Goal: Information Seeking & Learning: Learn about a topic

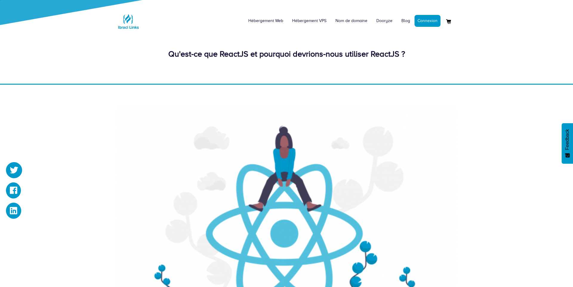
scroll to position [299, 0]
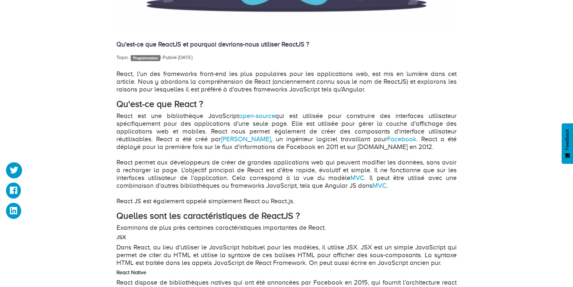
click at [271, 77] on p "React, l'un des frameworks front-end les plus populaires pour les applications …" at bounding box center [286, 81] width 340 height 23
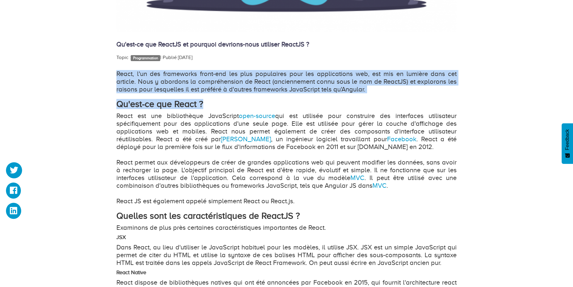
drag, startPoint x: 263, startPoint y: 70, endPoint x: 360, endPoint y: 100, distance: 101.7
click at [362, 100] on div "Qu'est-ce que ReactJS et pourquoi devrions-nous utiliser ReactJS ? Topic : Prog…" at bounding box center [286, 266] width 340 height 919
drag, startPoint x: 359, startPoint y: 100, endPoint x: 357, endPoint y: 98, distance: 3.2
click at [357, 100] on h2 "Qu'est-ce que React ?" at bounding box center [286, 104] width 340 height 10
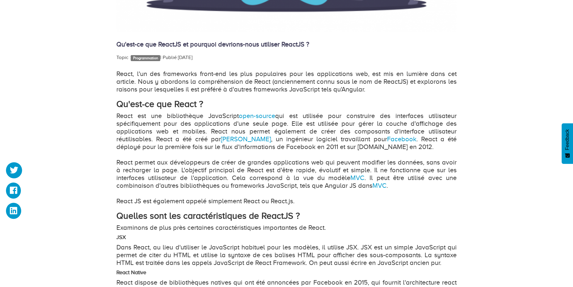
drag, startPoint x: 355, startPoint y: 97, endPoint x: 214, endPoint y: 59, distance: 146.7
click at [214, 59] on div "Qu'est-ce que ReactJS et pourquoi devrions-nous utiliser ReactJS ? Topic : Prog…" at bounding box center [286, 266] width 340 height 919
click at [215, 61] on div "Topic : Programmation   | Publié [DATE]" at bounding box center [286, 57] width 340 height 7
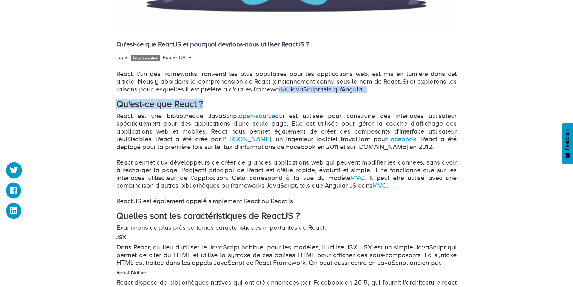
drag, startPoint x: 295, startPoint y: 91, endPoint x: 354, endPoint y: 102, distance: 59.9
click at [351, 100] on h2 "Qu'est-ce que React ?" at bounding box center [286, 104] width 340 height 10
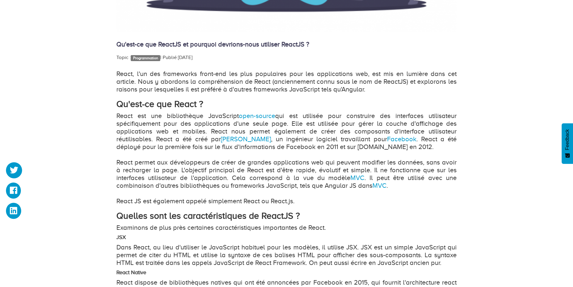
drag, startPoint x: 310, startPoint y: 72, endPoint x: 254, endPoint y: 55, distance: 58.3
click at [254, 55] on div "Qu'est-ce que ReactJS et pourquoi devrions-nous utiliser ReactJS ? Topic : Prog…" at bounding box center [286, 266] width 340 height 919
click at [256, 56] on div "Topic : Programmation   | Publié [DATE]" at bounding box center [286, 57] width 340 height 7
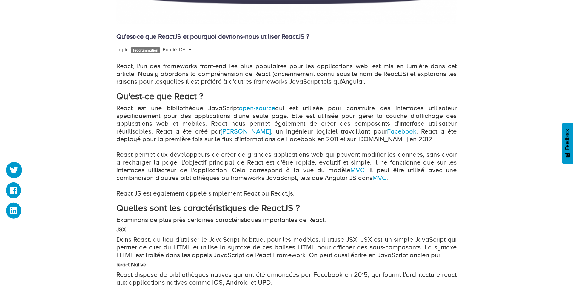
scroll to position [306, 0]
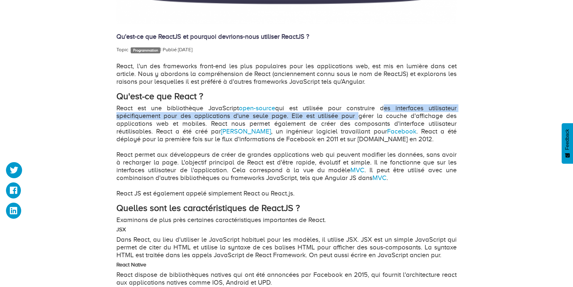
drag, startPoint x: 382, startPoint y: 109, endPoint x: 355, endPoint y: 119, distance: 28.8
click at [354, 119] on p "React est une bibliothèque JavaScript open-source qui est utilisée pour constru…" at bounding box center [286, 150] width 340 height 93
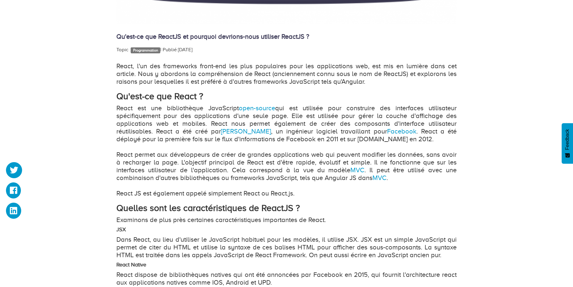
click at [327, 123] on p "React est une bibliothèque JavaScript open-source qui est utilisée pour constru…" at bounding box center [286, 150] width 340 height 93
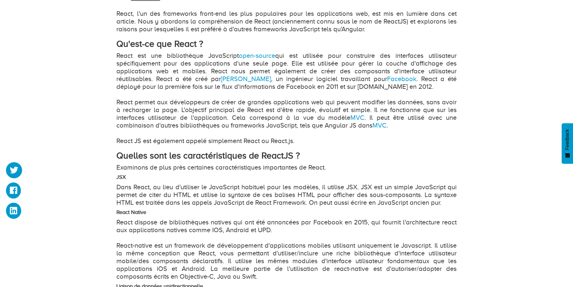
scroll to position [358, 0]
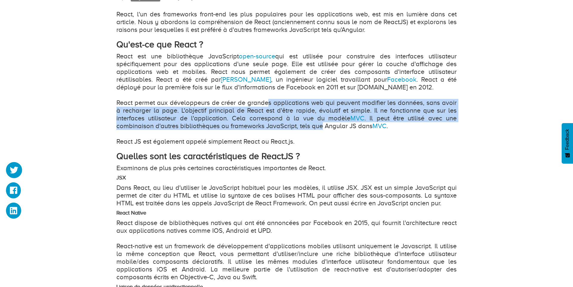
drag, startPoint x: 269, startPoint y: 105, endPoint x: 321, endPoint y: 131, distance: 58.0
click at [323, 129] on p "React est une bibliothèque JavaScript open-source qui est utilisée pour constru…" at bounding box center [286, 99] width 340 height 93
click at [321, 131] on p "React est une bibliothèque JavaScript open-source qui est utilisée pour constru…" at bounding box center [286, 99] width 340 height 93
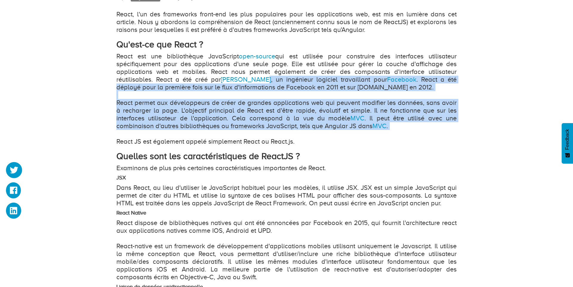
drag, startPoint x: 321, startPoint y: 131, endPoint x: 257, endPoint y: 82, distance: 80.3
click at [257, 82] on p "React est une bibliothèque JavaScript open-source qui est utilisée pour constru…" at bounding box center [286, 99] width 340 height 93
click at [257, 84] on p "React est une bibliothèque JavaScript open-source qui est utilisée pour constru…" at bounding box center [286, 99] width 340 height 93
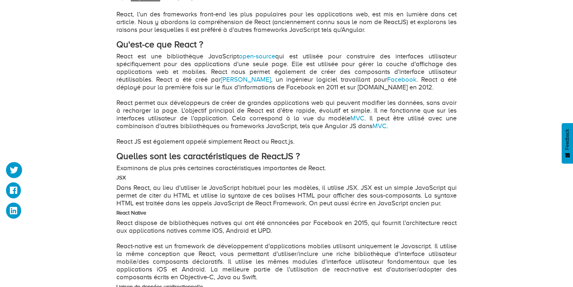
click at [234, 113] on p "React est une bibliothèque JavaScript open-source qui est utilisée pour constru…" at bounding box center [286, 99] width 340 height 93
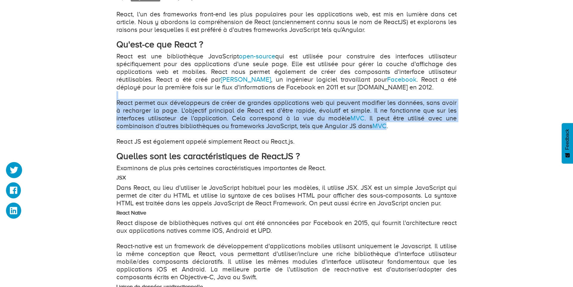
click at [234, 113] on p "React est une bibliothèque JavaScript open-source qui est utilisée pour constru…" at bounding box center [286, 99] width 340 height 93
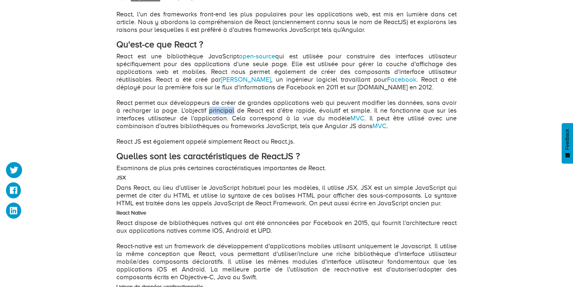
click at [234, 113] on p "React est une bibliothèque JavaScript open-source qui est utilisée pour constru…" at bounding box center [286, 99] width 340 height 93
click at [238, 125] on p "React est une bibliothèque JavaScript open-source qui est utilisée pour constru…" at bounding box center [286, 99] width 340 height 93
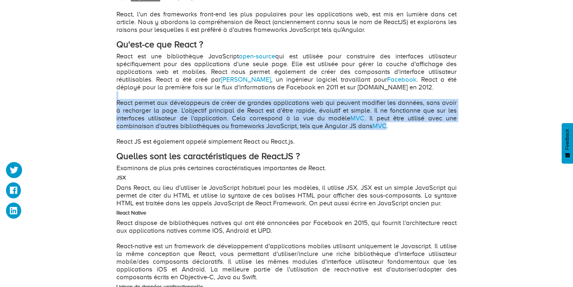
click at [238, 125] on p "React est une bibliothèque JavaScript open-source qui est utilisée pour constru…" at bounding box center [286, 99] width 340 height 93
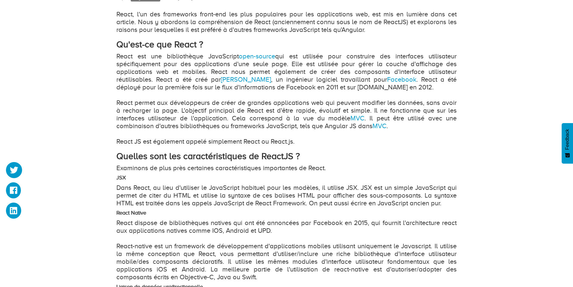
click at [238, 125] on p "React est une bibliothèque JavaScript open-source qui est utilisée pour constru…" at bounding box center [286, 99] width 340 height 93
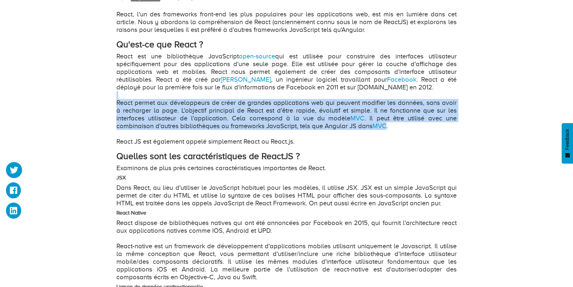
click at [238, 125] on p "React est une bibliothèque JavaScript open-source qui est utilisée pour constru…" at bounding box center [286, 99] width 340 height 93
click at [239, 124] on p "React est une bibliothèque JavaScript open-source qui est utilisée pour constru…" at bounding box center [286, 99] width 340 height 93
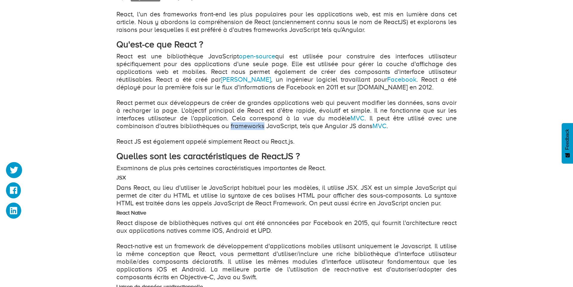
click at [239, 124] on p "React est une bibliothèque JavaScript open-source qui est utilisée pour constru…" at bounding box center [286, 99] width 340 height 93
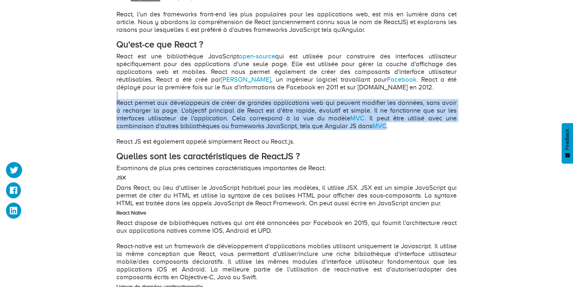
click at [239, 124] on p "React est une bibliothèque JavaScript open-source qui est utilisée pour constru…" at bounding box center [286, 99] width 340 height 93
click at [249, 120] on p "React est une bibliothèque JavaScript open-source qui est utilisée pour constru…" at bounding box center [286, 99] width 340 height 93
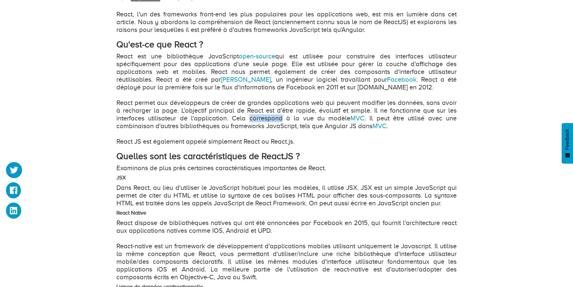
click at [249, 120] on p "React est une bibliothèque JavaScript open-source qui est utilisée pour constru…" at bounding box center [286, 99] width 340 height 93
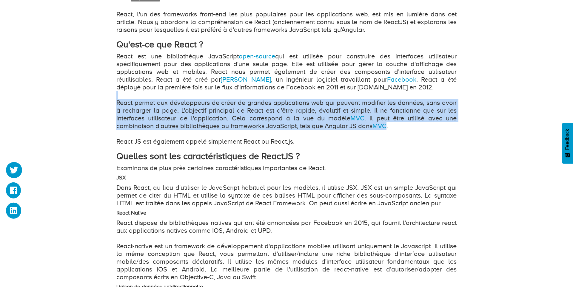
click at [249, 120] on p "React est une bibliothèque JavaScript open-source qui est utilisée pour constru…" at bounding box center [286, 99] width 340 height 93
click at [227, 123] on p "React est une bibliothèque JavaScript open-source qui est utilisée pour constru…" at bounding box center [286, 99] width 340 height 93
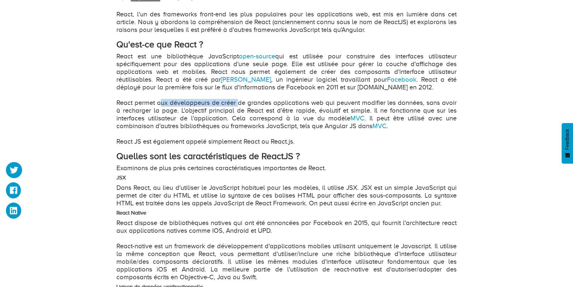
drag, startPoint x: 164, startPoint y: 104, endPoint x: 238, endPoint y: 106, distance: 74.0
click at [238, 106] on p "React est une bibliothèque JavaScript open-source qui est utilisée pour constru…" at bounding box center [286, 99] width 340 height 93
click at [236, 104] on p "React est une bibliothèque JavaScript open-source qui est utilisée pour constru…" at bounding box center [286, 99] width 340 height 93
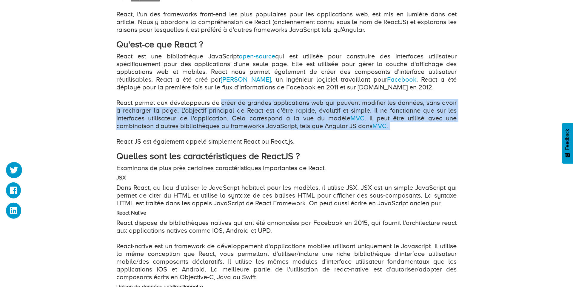
drag, startPoint x: 236, startPoint y: 104, endPoint x: 227, endPoint y: 129, distance: 27.0
click at [227, 130] on p "React est une bibliothèque JavaScript open-source qui est utilisée pour constru…" at bounding box center [286, 99] width 340 height 93
click at [226, 126] on p "React est une bibliothèque JavaScript open-source qui est utilisée pour constru…" at bounding box center [286, 99] width 340 height 93
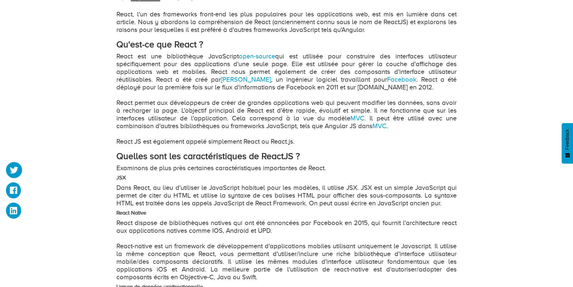
drag, startPoint x: 169, startPoint y: 149, endPoint x: 173, endPoint y: 152, distance: 5.3
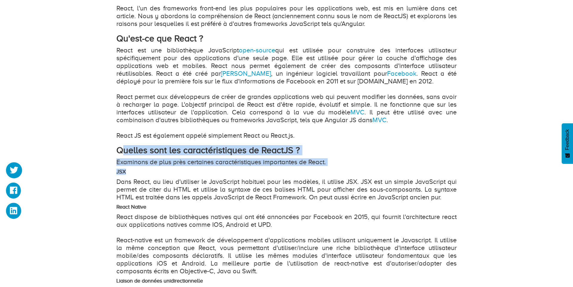
drag, startPoint x: 132, startPoint y: 156, endPoint x: 217, endPoint y: 172, distance: 86.1
click at [212, 169] on h4 "JSX" at bounding box center [286, 172] width 340 height 6
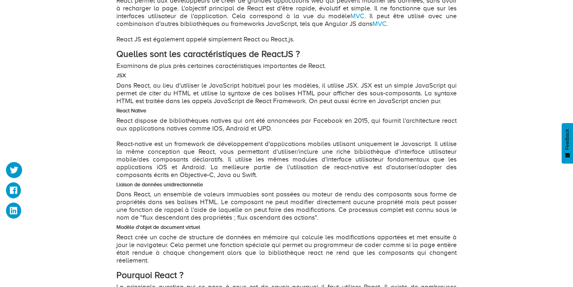
scroll to position [459, 0]
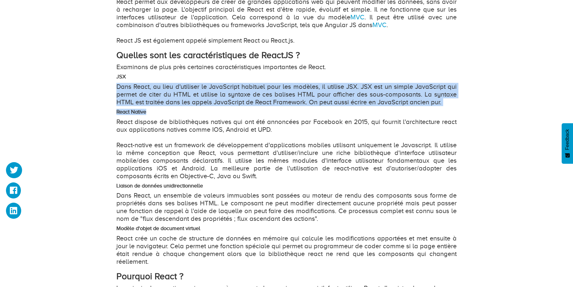
drag, startPoint x: 116, startPoint y: 84, endPoint x: 163, endPoint y: 112, distance: 54.3
click at [163, 110] on div "Qu'est-ce que ReactJS et pourquoi devrions-nous utiliser ReactJS ? Topic : Prog…" at bounding box center [286, 117] width 349 height 943
click at [163, 113] on h4 "React Native" at bounding box center [286, 112] width 340 height 6
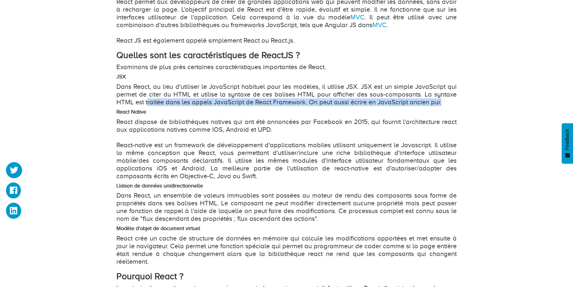
drag, startPoint x: 148, startPoint y: 104, endPoint x: 204, endPoint y: 106, distance: 56.1
click at [204, 106] on div "React, l'un des frameworks front-end les plus populaires pour les applications …" at bounding box center [286, 237] width 340 height 656
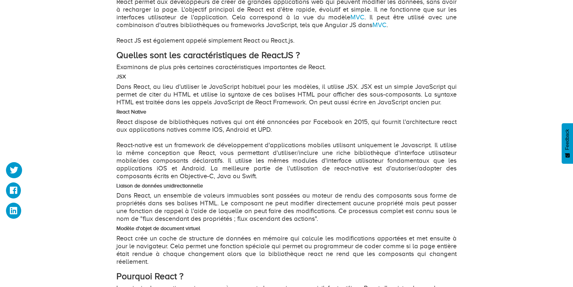
click at [204, 106] on div "React, l'un des frameworks front-end les plus populaires pour les applications …" at bounding box center [286, 237] width 340 height 656
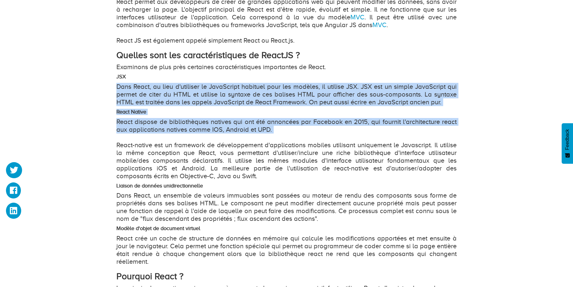
drag, startPoint x: 248, startPoint y: 99, endPoint x: 430, endPoint y: 140, distance: 185.9
click at [433, 139] on div "React, l'un des frameworks front-end les plus populaires pour les applications …" at bounding box center [286, 237] width 340 height 656
click at [429, 140] on p "React dispose de bibliothèques natives qui ont été annoncées par Facebook en 20…" at bounding box center [286, 149] width 340 height 62
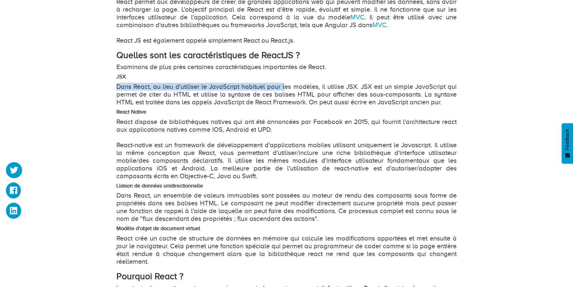
drag, startPoint x: 295, startPoint y: 83, endPoint x: 287, endPoint y: 85, distance: 8.0
click at [286, 84] on div "React, l'un des frameworks front-end les plus populaires pour les applications …" at bounding box center [286, 237] width 340 height 656
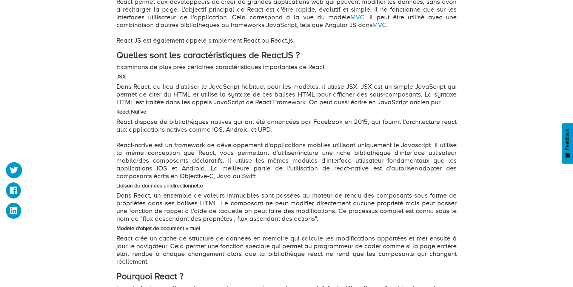
click at [287, 85] on p "Dans React, au lieu d'utiliser le JavaScript habituel pour les modèles, il util…" at bounding box center [286, 94] width 340 height 23
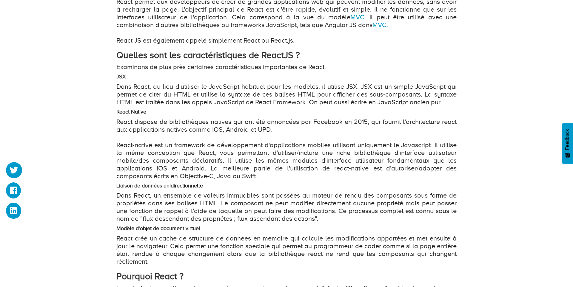
click at [287, 85] on p "Dans React, au lieu d'utiliser le JavaScript habituel pour les modèles, il util…" at bounding box center [286, 94] width 340 height 23
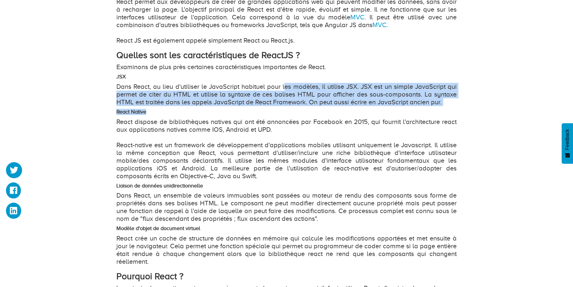
drag, startPoint x: 285, startPoint y: 85, endPoint x: 277, endPoint y: 115, distance: 31.6
click at [277, 116] on div "React, l'un des frameworks front-end les plus populaires pour les applications …" at bounding box center [286, 237] width 340 height 656
drag, startPoint x: 277, startPoint y: 115, endPoint x: 274, endPoint y: 112, distance: 3.8
click at [273, 112] on div "React, l'un des frameworks front-end les plus populaires pour les applications …" at bounding box center [286, 237] width 340 height 656
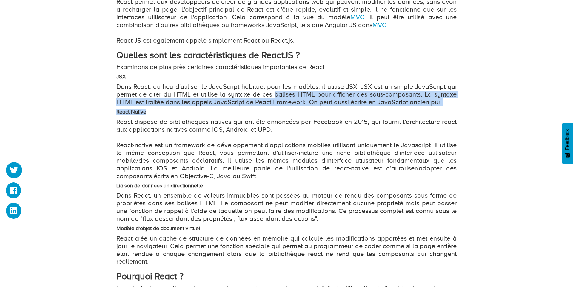
drag, startPoint x: 273, startPoint y: 111, endPoint x: 275, endPoint y: 92, distance: 19.5
click at [275, 92] on div "React, l'un des frameworks front-end les plus populaires pour les applications …" at bounding box center [286, 237] width 340 height 656
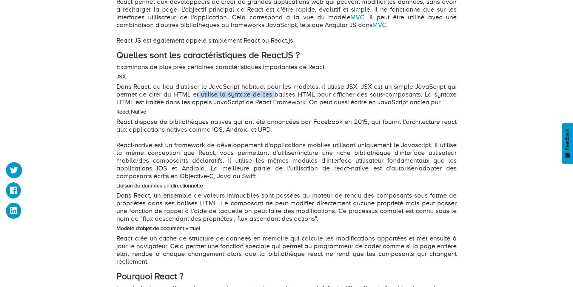
drag, startPoint x: 275, startPoint y: 93, endPoint x: 200, endPoint y: 93, distance: 75.5
click at [199, 93] on p "Dans React, au lieu d'utiliser le JavaScript habituel pour les modèles, il util…" at bounding box center [286, 94] width 340 height 23
click at [201, 95] on p "Dans React, au lieu d'utiliser le JavaScript habituel pour les modèles, il util…" at bounding box center [286, 94] width 340 height 23
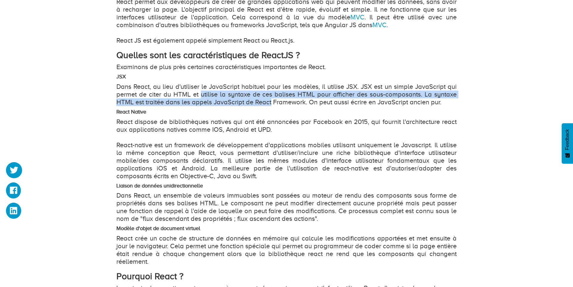
drag, startPoint x: 201, startPoint y: 95, endPoint x: 252, endPoint y: 101, distance: 51.4
click at [252, 101] on p "Dans React, au lieu d'utiliser le JavaScript habituel pour les modèles, il util…" at bounding box center [286, 94] width 340 height 23
drag, startPoint x: 219, startPoint y: 99, endPoint x: 224, endPoint y: 100, distance: 4.9
click at [226, 101] on p "Dans React, au lieu d'utiliser le JavaScript habituel pour les modèles, il util…" at bounding box center [286, 94] width 340 height 23
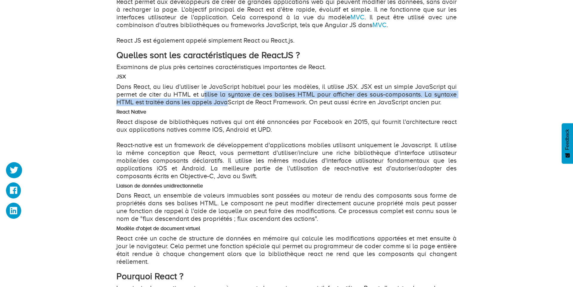
click at [224, 100] on p "Dans React, au lieu d'utiliser le JavaScript habituel pour les modèles, il util…" at bounding box center [286, 94] width 340 height 23
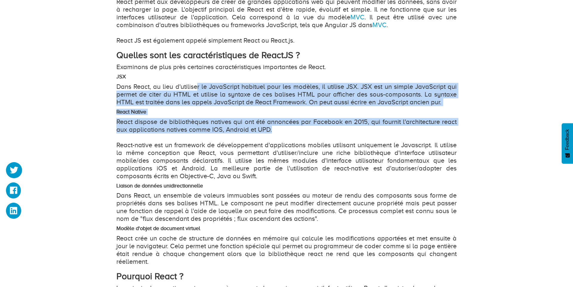
drag, startPoint x: 197, startPoint y: 90, endPoint x: 277, endPoint y: 129, distance: 89.8
click at [277, 129] on div "React, l'un des frameworks front-end les plus populaires pour les applications …" at bounding box center [286, 237] width 340 height 656
click at [277, 129] on p "React dispose de bibliothèques natives qui ont été annoncées par Facebook en 20…" at bounding box center [286, 149] width 340 height 62
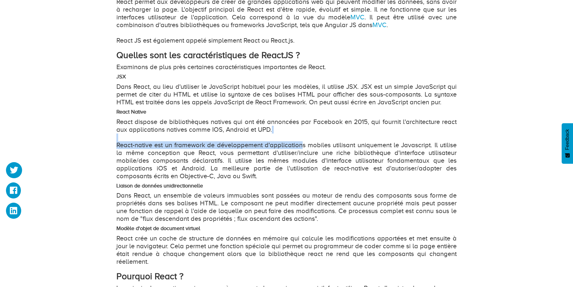
drag, startPoint x: 274, startPoint y: 129, endPoint x: 302, endPoint y: 143, distance: 31.4
click at [303, 143] on p "React dispose de bibliothèques natives qui ont été annoncées par Facebook en 20…" at bounding box center [286, 149] width 340 height 62
click at [246, 124] on p "React dispose de bibliothèques natives qui ont été annoncées par Facebook en 20…" at bounding box center [286, 149] width 340 height 62
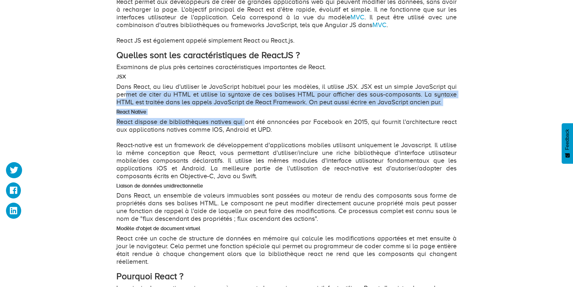
drag, startPoint x: 125, startPoint y: 95, endPoint x: 92, endPoint y: 88, distance: 33.4
click at [109, 92] on div "Qu'est-ce que ReactJS et pourquoi devrions-nous utiliser ReactJS ? Topic : Prog…" at bounding box center [286, 117] width 573 height 984
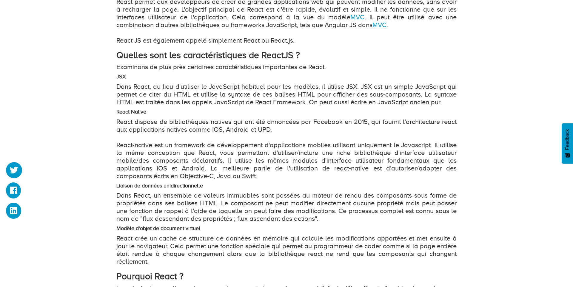
click at [157, 114] on h4 "React Native" at bounding box center [286, 112] width 340 height 6
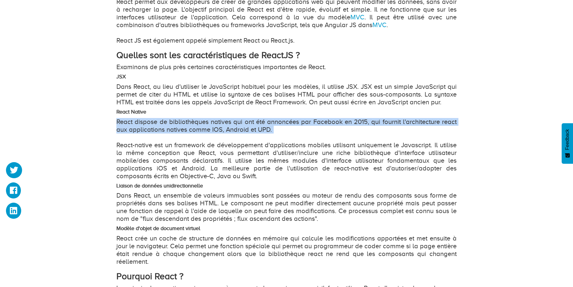
drag, startPoint x: 172, startPoint y: 123, endPoint x: 274, endPoint y: 138, distance: 103.2
click at [274, 138] on p "React dispose de bibliothèques natives qui ont été annoncées par Facebook en 20…" at bounding box center [286, 149] width 340 height 62
click at [272, 137] on p "React dispose de bibliothèques natives qui ont été annoncées par Facebook en 20…" at bounding box center [286, 149] width 340 height 62
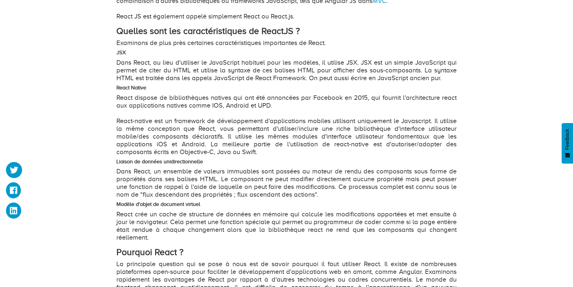
scroll to position [483, 0]
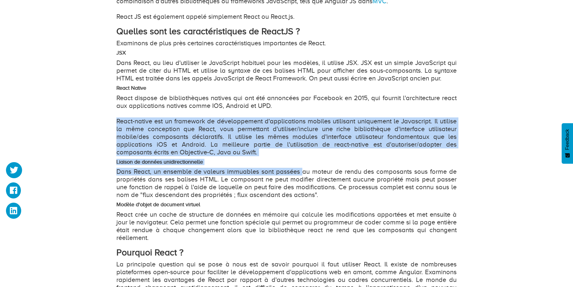
drag, startPoint x: 118, startPoint y: 121, endPoint x: 300, endPoint y: 169, distance: 188.4
click at [301, 170] on div "React, l'un des frameworks front-end les plus populaires pour les applications …" at bounding box center [286, 213] width 340 height 656
click at [296, 166] on div "React, l'un des frameworks front-end les plus populaires pour les applications …" at bounding box center [286, 213] width 340 height 656
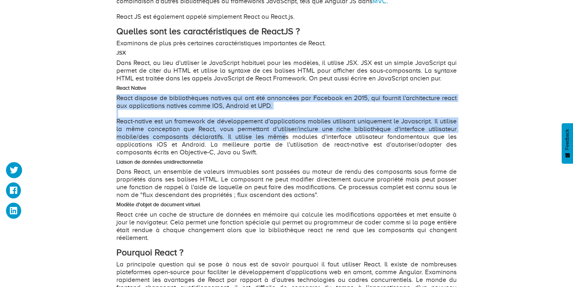
drag, startPoint x: 257, startPoint y: 140, endPoint x: 156, endPoint y: 89, distance: 112.5
click at [156, 89] on div "React, l'un des frameworks front-end les plus populaires pour les applications …" at bounding box center [286, 213] width 340 height 656
click at [159, 94] on div "React, l'un des frameworks front-end les plus populaires pour les applications …" at bounding box center [286, 213] width 340 height 656
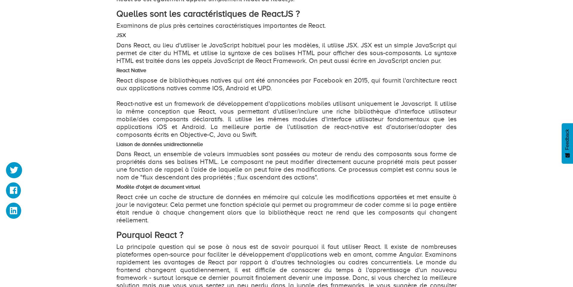
scroll to position [499, 0]
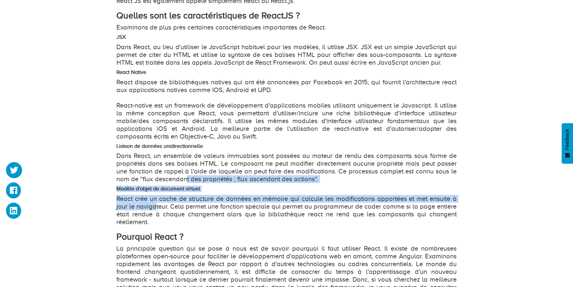
drag, startPoint x: 157, startPoint y: 207, endPoint x: 185, endPoint y: 178, distance: 40.5
click at [185, 178] on div "React, l'un des frameworks front-end les plus populaires pour les applications …" at bounding box center [286, 198] width 340 height 656
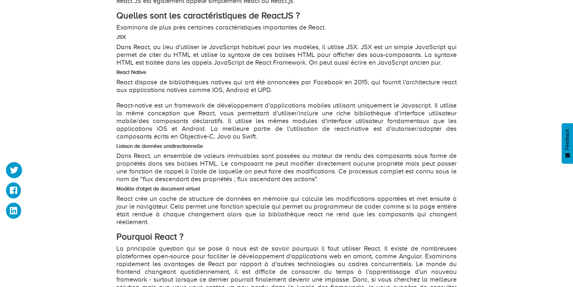
click at [185, 178] on p "Dans React, un ensemble de valeurs immuables sont passées au moteur de rendu de…" at bounding box center [286, 167] width 340 height 31
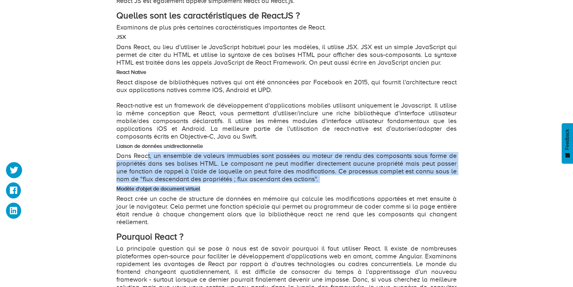
drag, startPoint x: 197, startPoint y: 181, endPoint x: 147, endPoint y: 156, distance: 56.2
click at [147, 156] on div "React, l'un des frameworks front-end les plus populaires pour les applications …" at bounding box center [286, 198] width 340 height 656
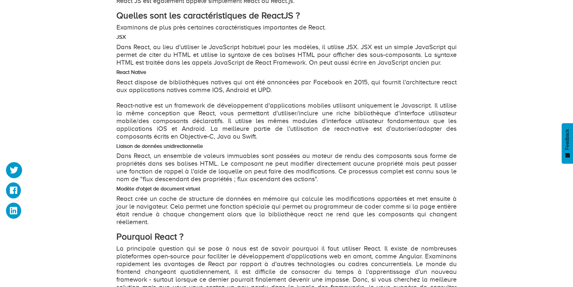
click at [146, 158] on p "Dans React, un ensemble de valeurs immuables sont passées au moteur de rendu de…" at bounding box center [286, 167] width 340 height 31
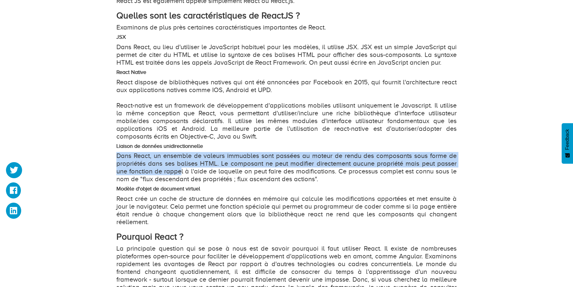
drag, startPoint x: 116, startPoint y: 156, endPoint x: 192, endPoint y: 171, distance: 77.2
click at [181, 170] on div "Qu'est-ce que ReactJS et pourquoi devrions-nous utiliser ReactJS ? Topic : Prog…" at bounding box center [286, 77] width 349 height 943
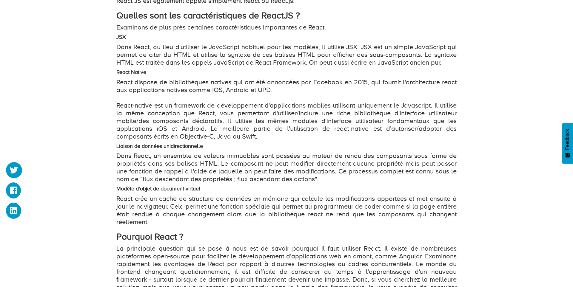
click at [192, 171] on p "Dans React, un ensemble de valeurs immuables sont passées au moteur de rendu de…" at bounding box center [286, 167] width 340 height 31
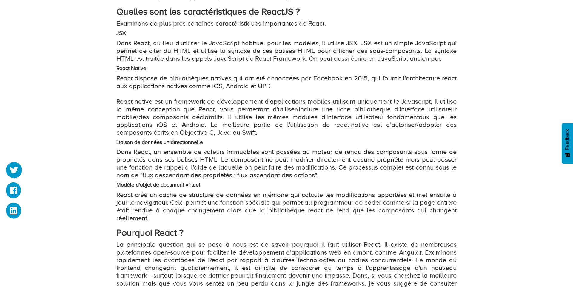
scroll to position [502, 0]
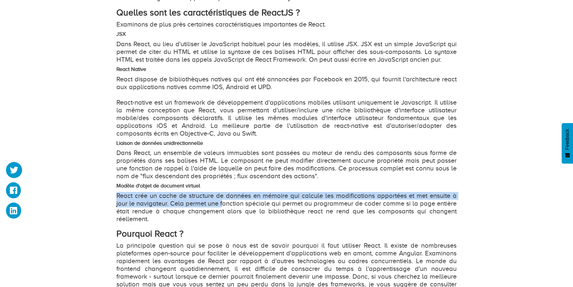
drag, startPoint x: 153, startPoint y: 191, endPoint x: 222, endPoint y: 208, distance: 71.6
click at [223, 208] on div "React, l'un des frameworks front-end les plus populaires pour les applications …" at bounding box center [286, 195] width 340 height 656
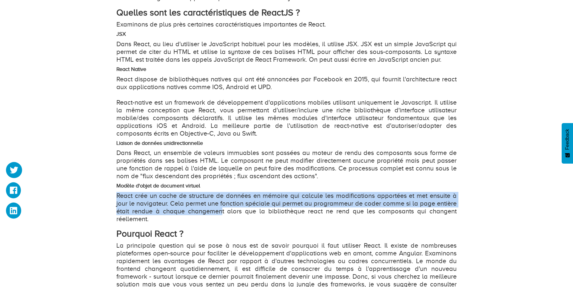
click at [222, 209] on p "React crée un cache de structure de données en mémoire qui calcule les modifica…" at bounding box center [286, 207] width 340 height 31
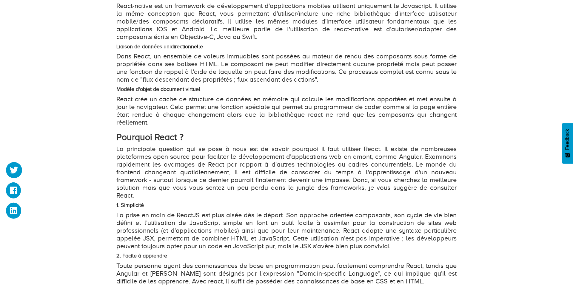
scroll to position [596, 0]
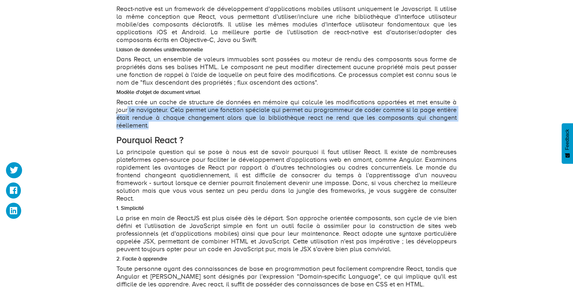
drag, startPoint x: 128, startPoint y: 107, endPoint x: 199, endPoint y: 130, distance: 74.6
click at [199, 130] on div "React, l'un des frameworks front-end les plus populaires pour les applications …" at bounding box center [286, 101] width 340 height 656
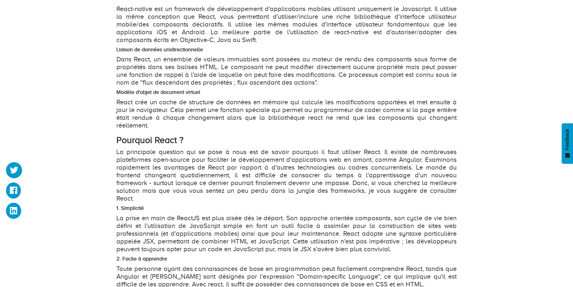
click at [196, 129] on p "React crée un cache de structure de données en mémoire qui calcule les modifica…" at bounding box center [286, 113] width 340 height 31
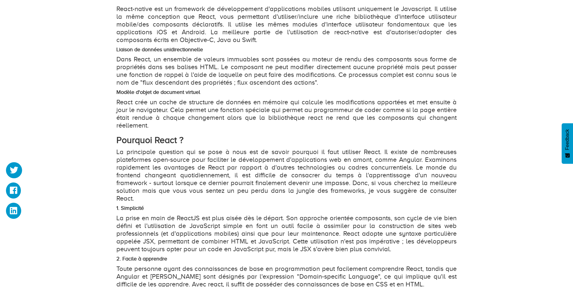
click at [196, 129] on p "React crée un cache de structure de données en mémoire qui calcule les modifica…" at bounding box center [286, 113] width 340 height 31
click at [198, 128] on p "React crée un cache de structure de données en mémoire qui calcule les modifica…" at bounding box center [286, 113] width 340 height 31
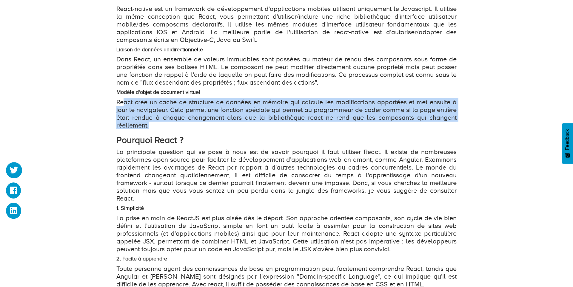
drag, startPoint x: 198, startPoint y: 128, endPoint x: 126, endPoint y: 107, distance: 75.3
click at [125, 107] on p "React crée un cache de structure de données en mémoire qui calcule les modifica…" at bounding box center [286, 113] width 340 height 31
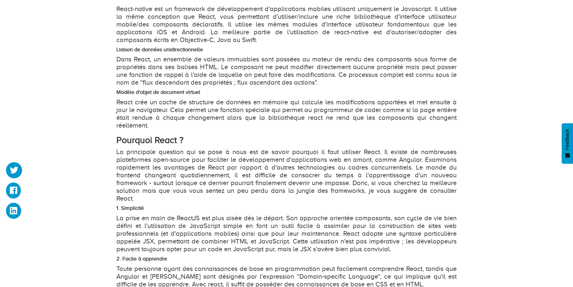
click at [126, 108] on p "React crée un cache de structure de données en mémoire qui calcule les modifica…" at bounding box center [286, 113] width 340 height 31
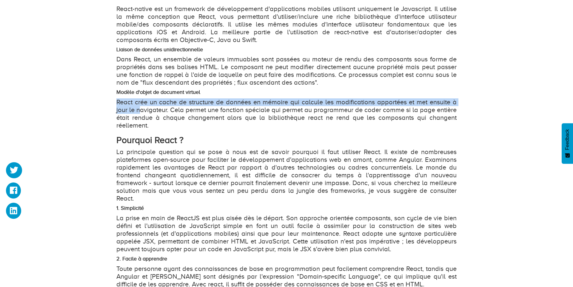
drag, startPoint x: 115, startPoint y: 100, endPoint x: 139, endPoint y: 107, distance: 25.4
click at [139, 107] on p "React crée un cache de structure de données en mémoire qui calcule les modifica…" at bounding box center [286, 113] width 340 height 31
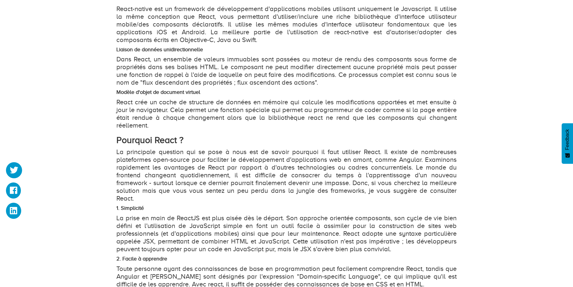
click at [123, 102] on p "React crée un cache de structure de données en mémoire qui calcule les modifica…" at bounding box center [286, 113] width 340 height 31
click at [124, 103] on p "React crée un cache de structure de données en mémoire qui calcule les modifica…" at bounding box center [286, 113] width 340 height 31
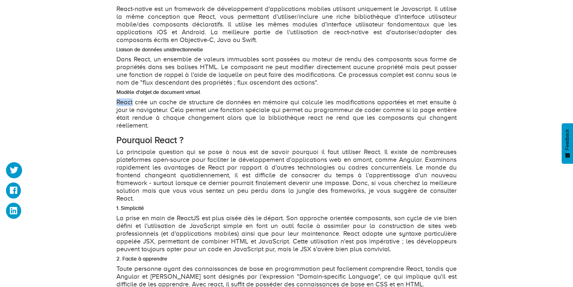
click at [124, 103] on p "React crée un cache de structure de données en mémoire qui calcule les modifica…" at bounding box center [286, 113] width 340 height 31
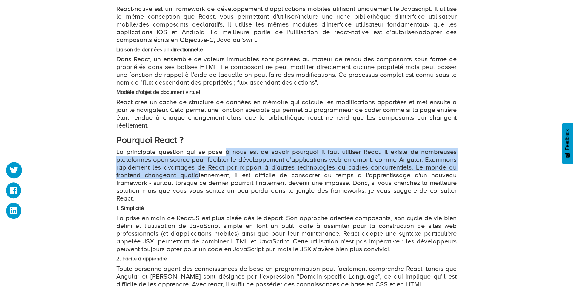
drag, startPoint x: 224, startPoint y: 152, endPoint x: 198, endPoint y: 173, distance: 34.2
click at [198, 173] on p "La principale question qui se pose à nous est de savoir pourquoi il faut utilis…" at bounding box center [286, 175] width 340 height 54
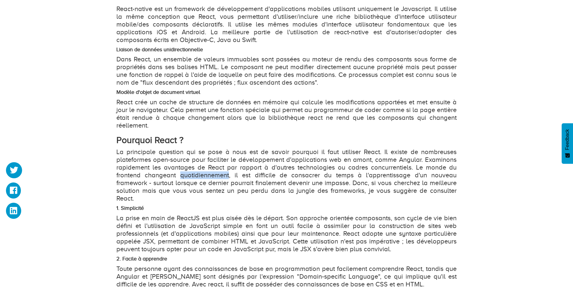
click at [198, 173] on p "La principale question qui se pose à nous est de savoir pourquoi il faut utilis…" at bounding box center [286, 175] width 340 height 54
click at [236, 154] on p "La principale question qui se pose à nous est de savoir pourquoi il faut utilis…" at bounding box center [286, 175] width 340 height 54
drag, startPoint x: 236, startPoint y: 154, endPoint x: 193, endPoint y: 172, distance: 47.1
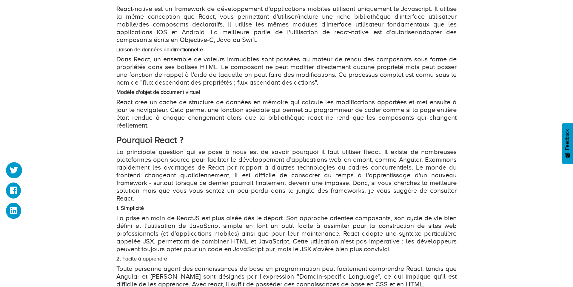
click at [191, 172] on p "La principale question qui se pose à nous est de savoir pourquoi il faut utilis…" at bounding box center [286, 175] width 340 height 54
click at [194, 172] on p "La principale question qui se pose à nous est de savoir pourquoi il faut utilis…" at bounding box center [286, 175] width 340 height 54
drag, startPoint x: 256, startPoint y: 164, endPoint x: 396, endPoint y: 166, distance: 139.9
click at [396, 165] on p "La principale question qui se pose à nous est de savoir pourquoi il faut utilis…" at bounding box center [286, 175] width 340 height 54
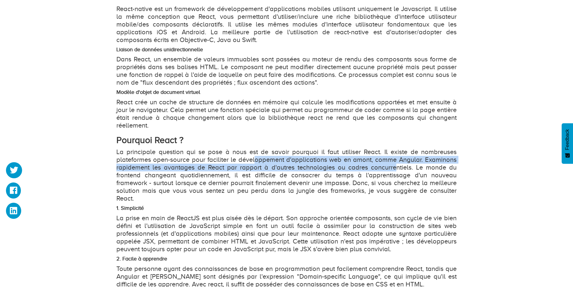
click at [396, 165] on p "La principale question qui se pose à nous est de savoir pourquoi il faut utilis…" at bounding box center [286, 175] width 340 height 54
drag, startPoint x: 291, startPoint y: 161, endPoint x: 401, endPoint y: 167, distance: 110.0
click at [402, 167] on p "La principale question qui se pose à nous est de savoir pourquoi il faut utilis…" at bounding box center [286, 175] width 340 height 54
click at [401, 167] on p "La principale question qui se pose à nous est de savoir pourquoi il faut utilis…" at bounding box center [286, 175] width 340 height 54
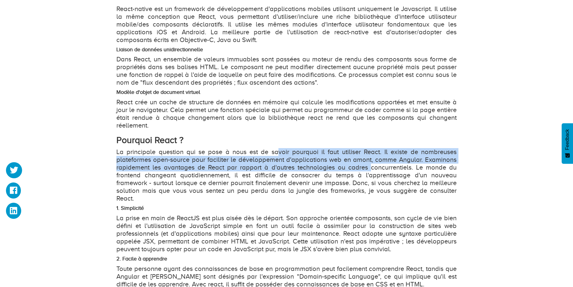
drag, startPoint x: 347, startPoint y: 171, endPoint x: 278, endPoint y: 153, distance: 71.5
click at [278, 153] on p "La principale question qui se pose à nous est de savoir pourquoi il faut utilis…" at bounding box center [286, 175] width 340 height 54
click at [213, 165] on p "La principale question qui se pose à nous est de savoir pourquoi il faut utilis…" at bounding box center [286, 175] width 340 height 54
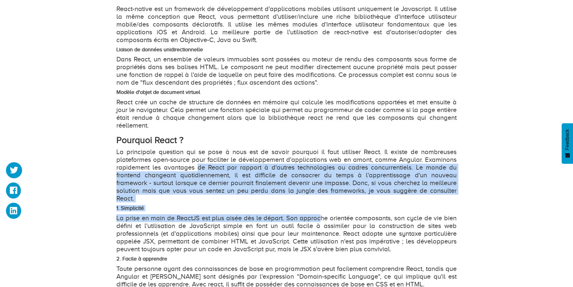
drag, startPoint x: 198, startPoint y: 171, endPoint x: 320, endPoint y: 210, distance: 127.5
click at [320, 210] on div "React, l'un des frameworks front-end les plus populaires pour les applications …" at bounding box center [286, 101] width 340 height 656
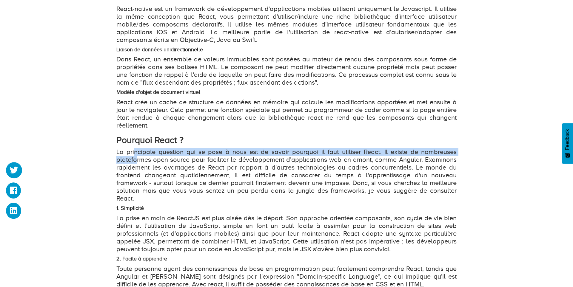
click at [134, 156] on p "La principale question qui se pose à nous est de savoir pourquoi il faut utilis…" at bounding box center [286, 175] width 340 height 54
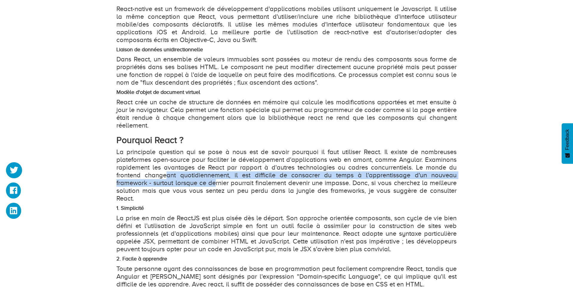
drag, startPoint x: 169, startPoint y: 172, endPoint x: 240, endPoint y: 188, distance: 73.6
click at [237, 188] on p "La principale question qui se pose à nous est de savoir pourquoi il faut utilis…" at bounding box center [286, 175] width 340 height 54
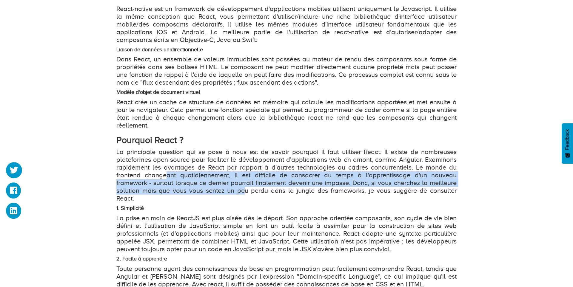
click at [238, 188] on p "La principale question qui se pose à nous est de savoir pourquoi il faut utilis…" at bounding box center [286, 175] width 340 height 54
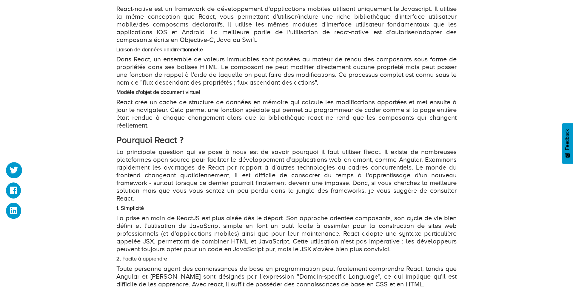
click at [238, 188] on p "La principale question qui se pose à nous est de savoir pourquoi il faut utilis…" at bounding box center [286, 175] width 340 height 54
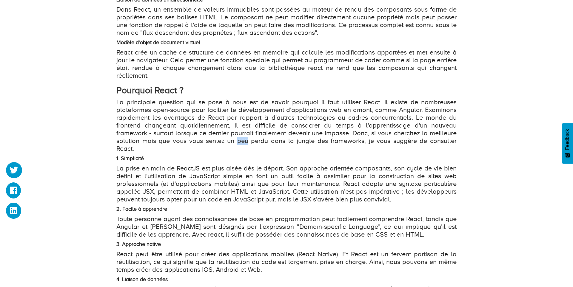
scroll to position [654, 0]
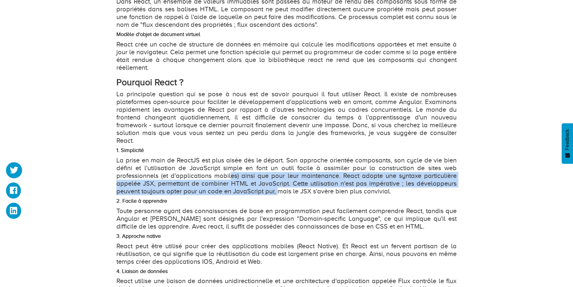
drag, startPoint x: 230, startPoint y: 166, endPoint x: 275, endPoint y: 186, distance: 49.0
click at [277, 186] on p "La prise en main de ReactJS est plus aisée dès le départ. Son approche orientée…" at bounding box center [286, 176] width 340 height 39
click at [274, 185] on p "La prise en main de ReactJS est plus aisée dès le départ. Son approche orientée…" at bounding box center [286, 176] width 340 height 39
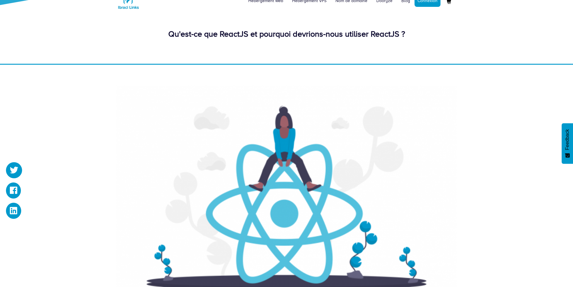
scroll to position [0, 0]
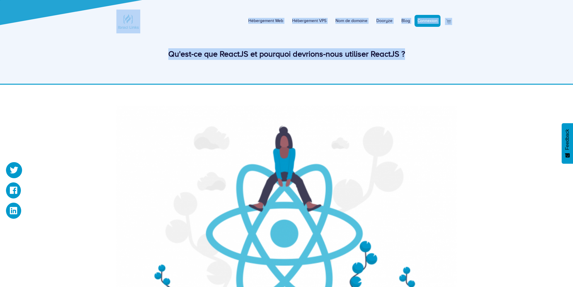
drag, startPoint x: 275, startPoint y: 68, endPoint x: 354, endPoint y: 77, distance: 80.1
click at [355, 77] on div "Hébergement Web Hébergement VPS Nom de domaine Dooryze Blog Connexion" at bounding box center [286, 42] width 573 height 85
click at [351, 74] on img at bounding box center [286, 42] width 1260 height 406
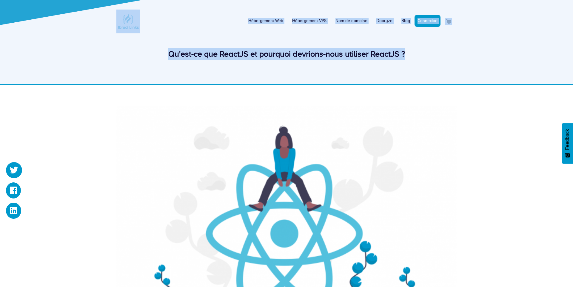
click at [351, 74] on img at bounding box center [286, 42] width 1260 height 406
click at [346, 74] on img at bounding box center [286, 42] width 1260 height 406
click at [314, 68] on div "Qu'est-ce que ReactJS et pourquoi devrions-nous utiliser ReactJS ?" at bounding box center [286, 58] width 349 height 21
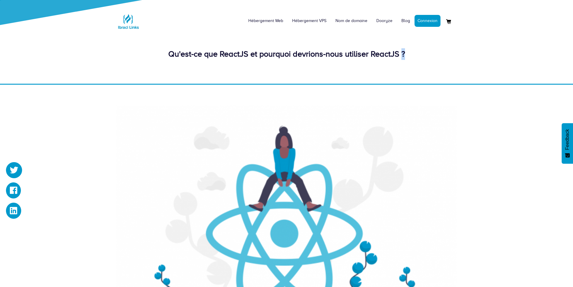
click at [314, 68] on div "Qu'est-ce que ReactJS et pourquoi devrions-nous utiliser ReactJS ?" at bounding box center [286, 58] width 349 height 21
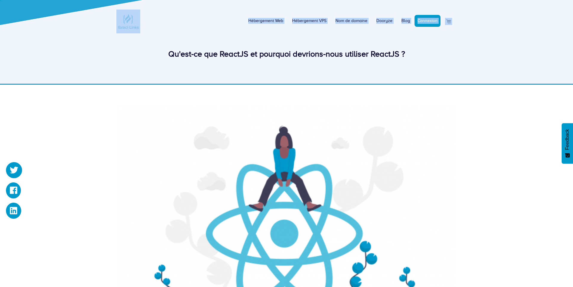
drag, startPoint x: 314, startPoint y: 68, endPoint x: 149, endPoint y: 45, distance: 167.1
click at [149, 46] on div "Hébergement Web Hébergement VPS Nom de domaine Dooryze Blog Connexion" at bounding box center [286, 42] width 573 height 85
click at [149, 45] on img at bounding box center [286, 42] width 1260 height 406
click at [179, 61] on div "Qu'est-ce que ReactJS et pourquoi devrions-nous utiliser ReactJS ?" at bounding box center [286, 58] width 349 height 21
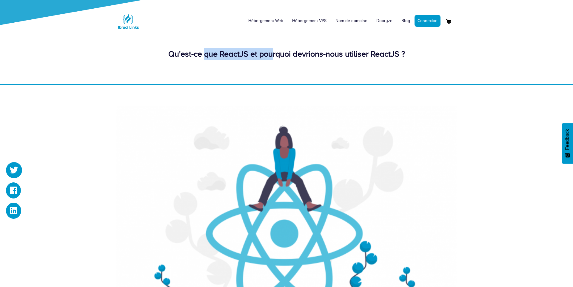
drag, startPoint x: 199, startPoint y: 60, endPoint x: 304, endPoint y: 61, distance: 104.7
click at [274, 59] on div "Qu'est-ce que ReactJS et pourquoi devrions-nous utiliser ReactJS ?" at bounding box center [286, 54] width 340 height 12
drag, startPoint x: 304, startPoint y: 61, endPoint x: 350, endPoint y: 55, distance: 46.6
click at [351, 55] on div "Qu'est-ce que ReactJS et pourquoi devrions-nous utiliser ReactJS ?" at bounding box center [286, 58] width 349 height 21
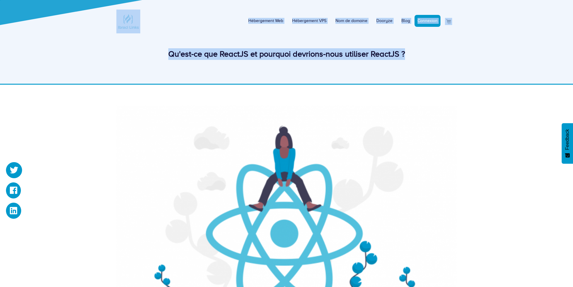
drag, startPoint x: 323, startPoint y: 64, endPoint x: 157, endPoint y: 41, distance: 166.9
click at [158, 41] on div "Hébergement Web Hébergement VPS Nom de domaine Dooryze Blog Connexion" at bounding box center [286, 42] width 573 height 85
click at [157, 41] on img at bounding box center [286, 42] width 1260 height 406
click at [487, 57] on img at bounding box center [286, 42] width 1260 height 406
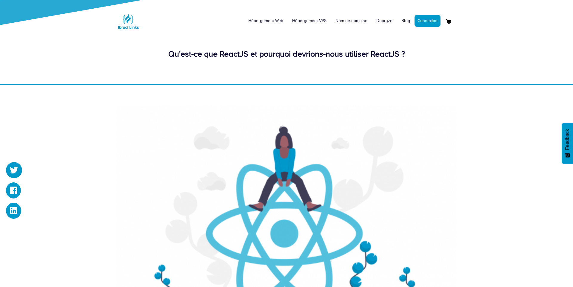
drag, startPoint x: 456, startPoint y: 74, endPoint x: 433, endPoint y: 76, distance: 23.4
click at [449, 73] on img at bounding box center [286, 42] width 1260 height 406
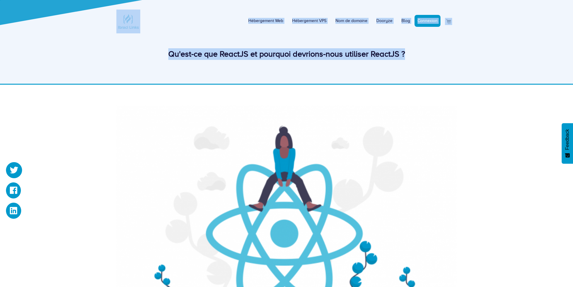
drag, startPoint x: 397, startPoint y: 63, endPoint x: 151, endPoint y: 1, distance: 253.6
click at [151, 1] on div "Hébergement Web Hébergement VPS Nom de domaine Dooryze Blog Connexion" at bounding box center [286, 42] width 573 height 85
click at [166, 24] on div "Hébergement Web Hébergement VPS Nom de domaine Dooryze Blog Connexion" at bounding box center [286, 18] width 340 height 29
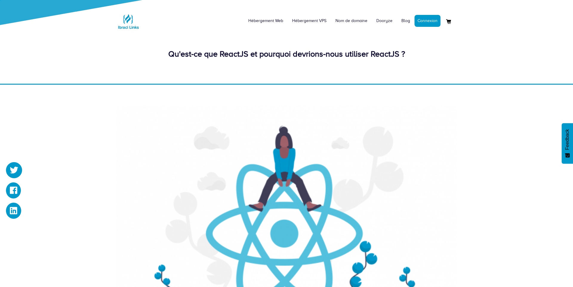
scroll to position [0, 0]
click at [143, 43] on img at bounding box center [286, 41] width 1260 height 406
